Goal: Task Accomplishment & Management: Use online tool/utility

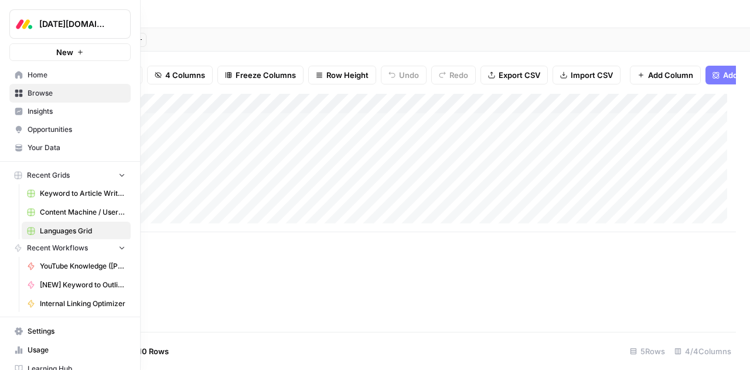
click at [19, 94] on icon at bounding box center [19, 93] width 8 height 8
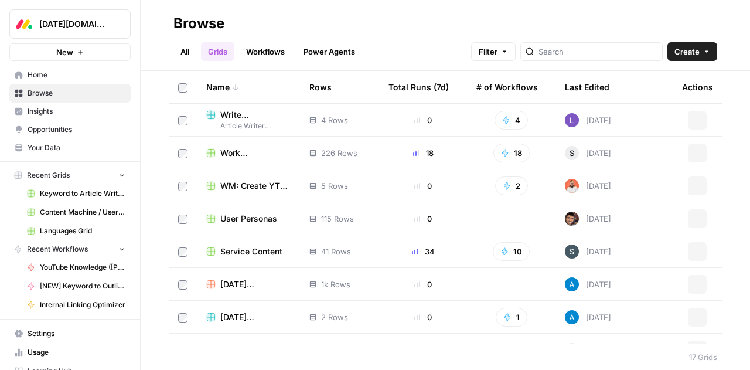
click at [68, 212] on span "Content Machine / User Persona Content" at bounding box center [83, 212] width 86 height 11
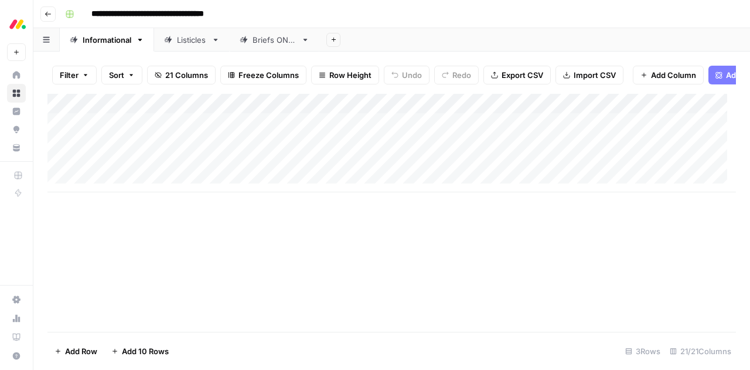
click at [47, 17] on icon "button" at bounding box center [48, 14] width 7 height 7
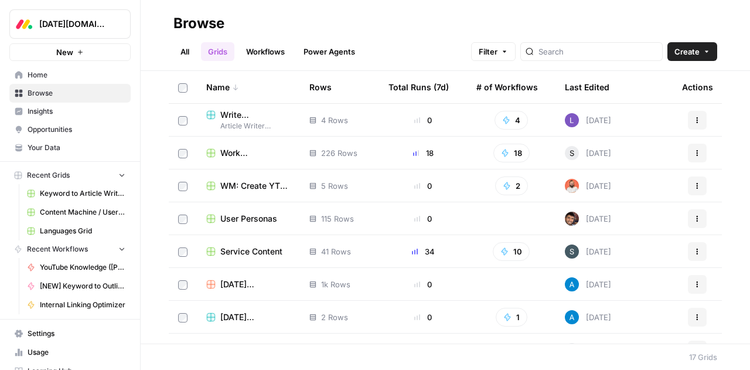
click at [239, 223] on span "User Personas" at bounding box center [248, 219] width 57 height 12
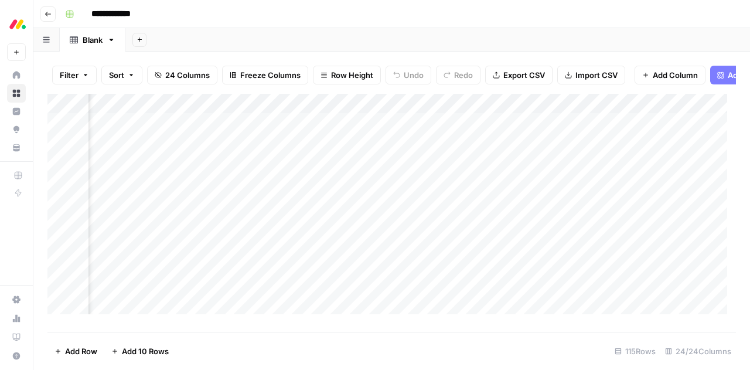
scroll to position [0, 2362]
click at [444, 168] on div "Add Column" at bounding box center [391, 208] width 689 height 229
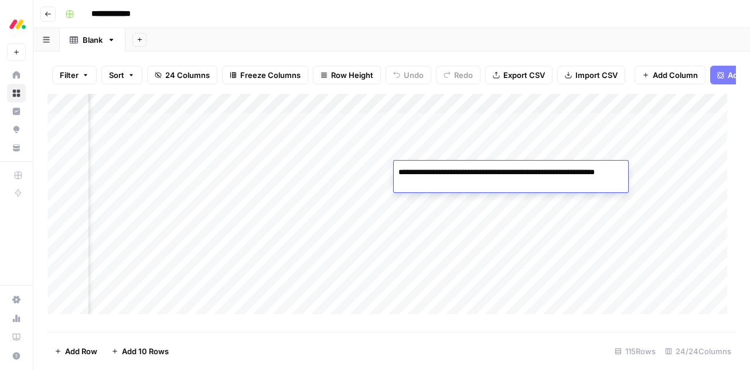
click at [491, 142] on div "Add Column" at bounding box center [391, 208] width 689 height 229
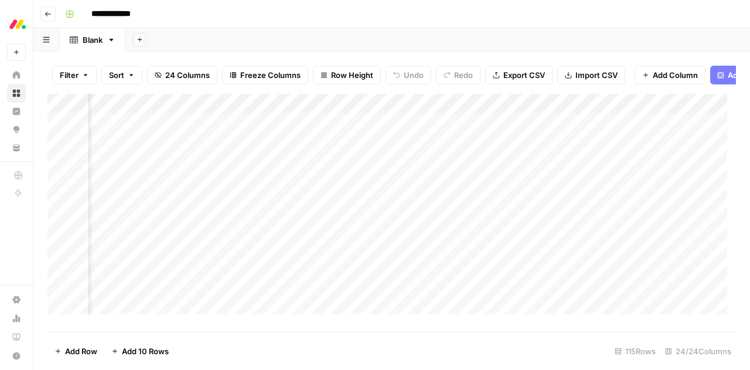
scroll to position [0, 1262]
click at [297, 132] on div "Add Column" at bounding box center [391, 208] width 689 height 229
click at [475, 181] on div "Add Column" at bounding box center [391, 208] width 689 height 229
click at [627, 135] on div "Add Column" at bounding box center [391, 208] width 689 height 229
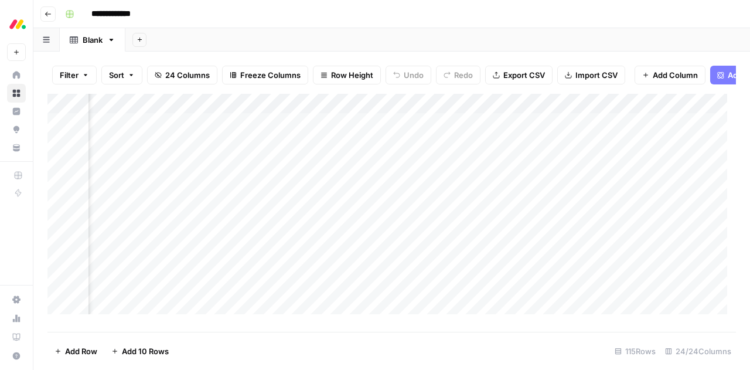
click at [627, 135] on div "Add Column" at bounding box center [391, 208] width 689 height 229
click at [476, 166] on div "Add Column" at bounding box center [391, 208] width 689 height 229
